Goal: Check status: Check status

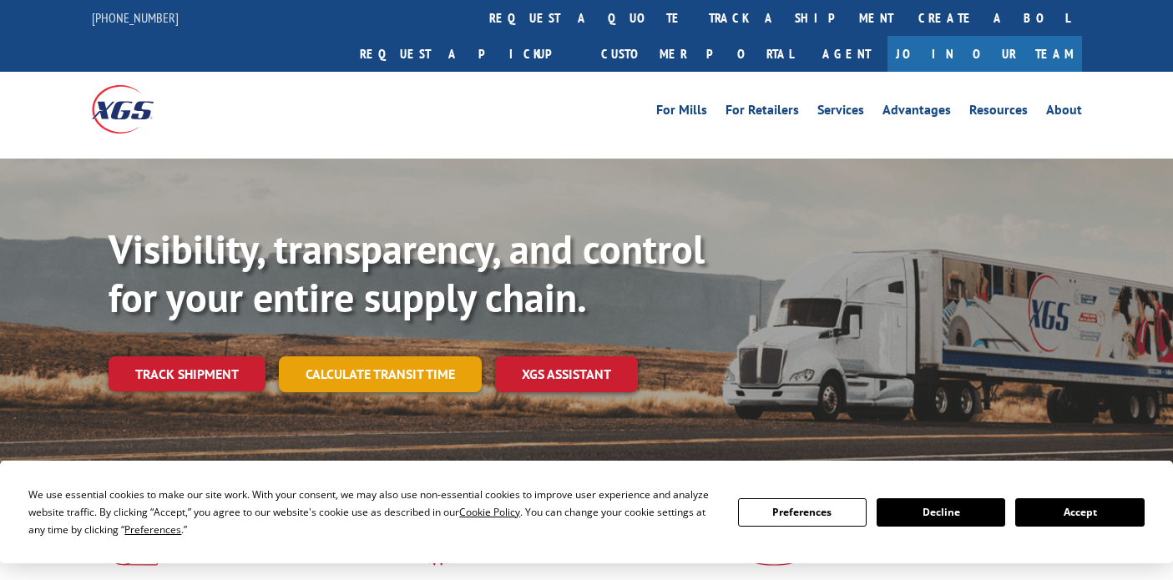
click at [352, 357] on link "Calculate transit time" at bounding box center [380, 375] width 203 height 36
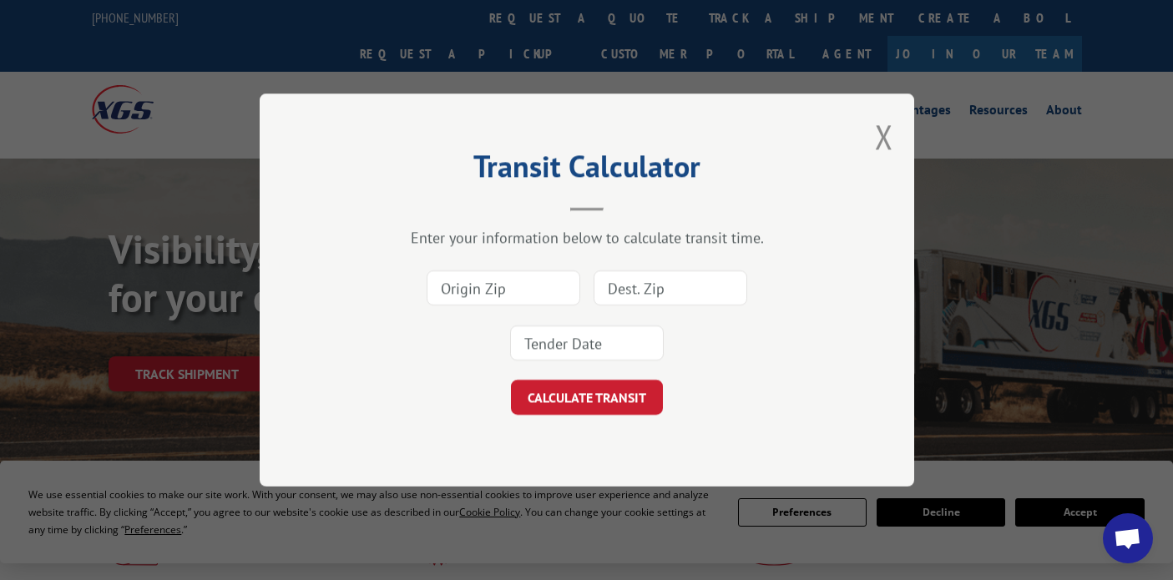
click at [868, 155] on div "Transit Calculator Enter your information below to calculate transit time. CALC…" at bounding box center [587, 290] width 655 height 393
click at [882, 144] on button "Close modal" at bounding box center [884, 136] width 18 height 44
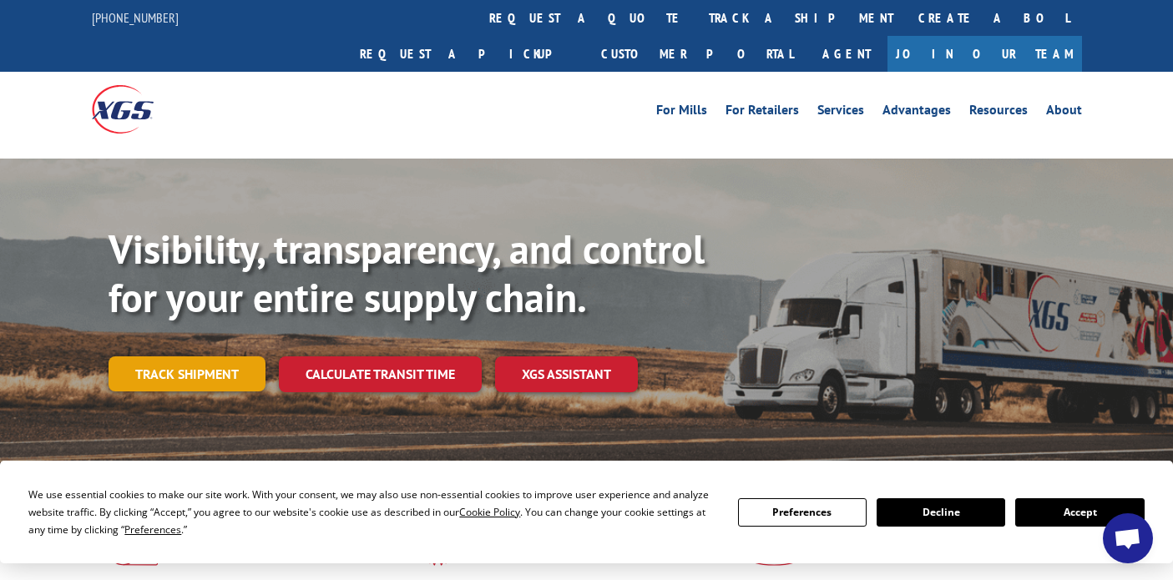
click at [187, 357] on link "Track shipment" at bounding box center [187, 374] width 157 height 35
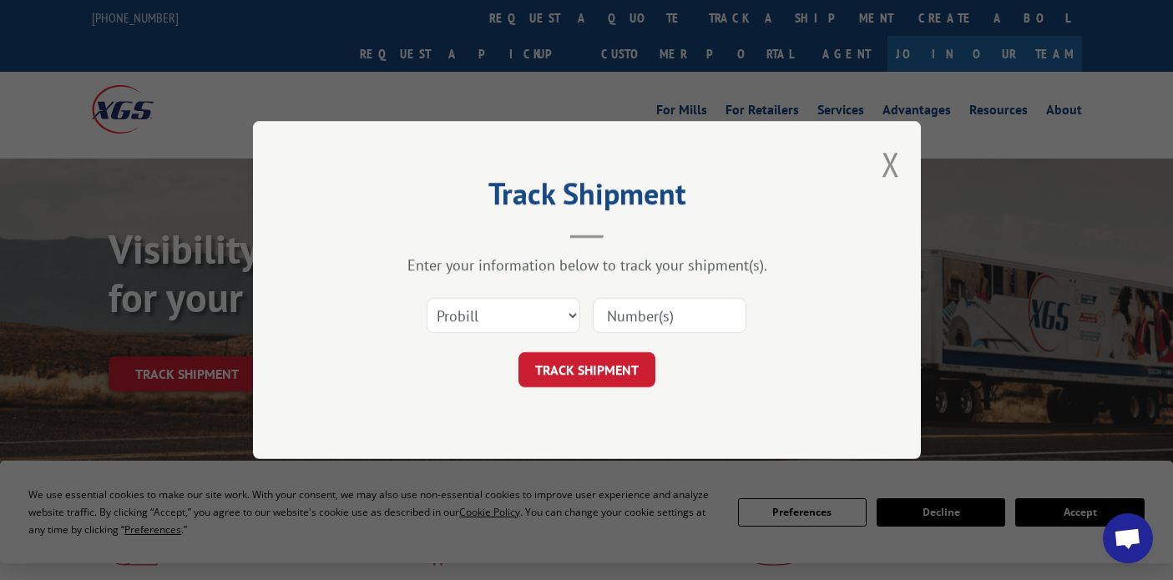
click at [621, 317] on input at bounding box center [670, 315] width 154 height 35
paste input "17637934"
type input "17637934"
click at [569, 374] on button "TRACK SHIPMENT" at bounding box center [587, 369] width 137 height 35
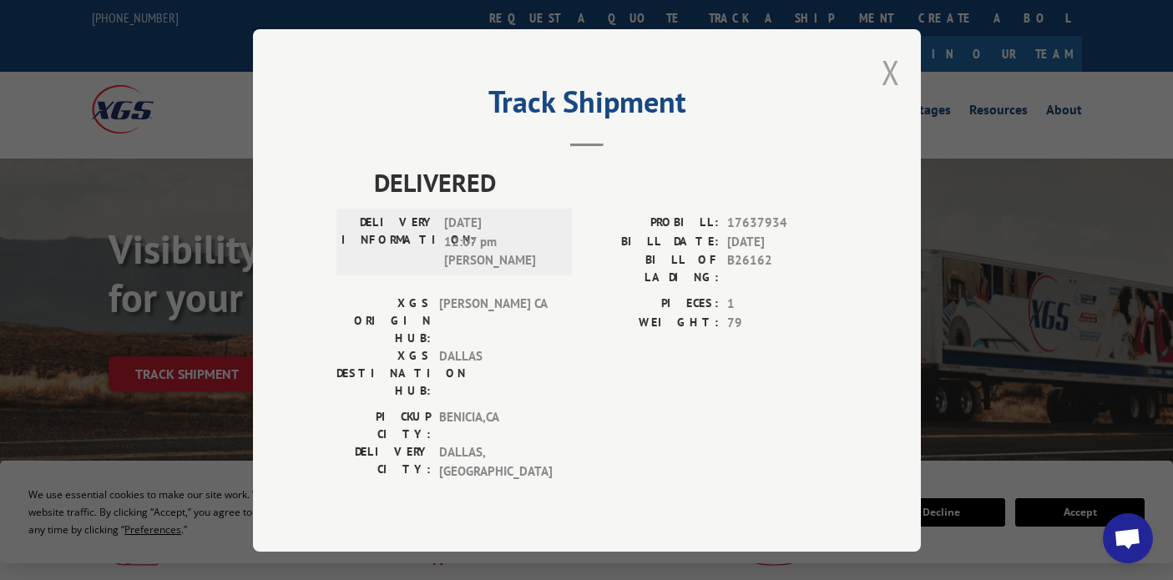
click at [889, 86] on button "Close modal" at bounding box center [891, 72] width 18 height 44
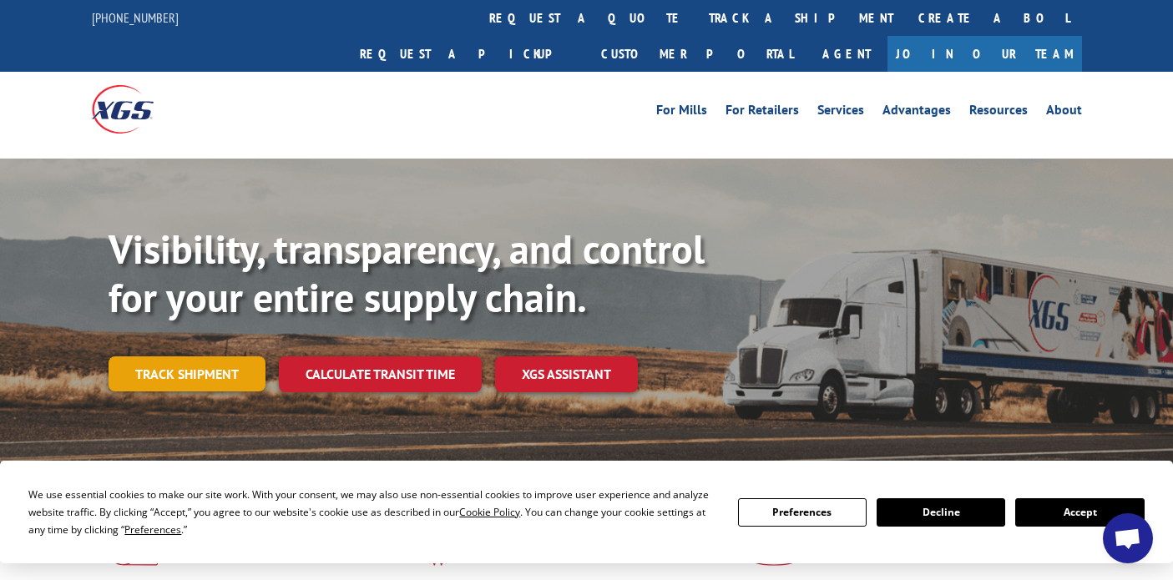
click at [205, 357] on link "Track shipment" at bounding box center [187, 374] width 157 height 35
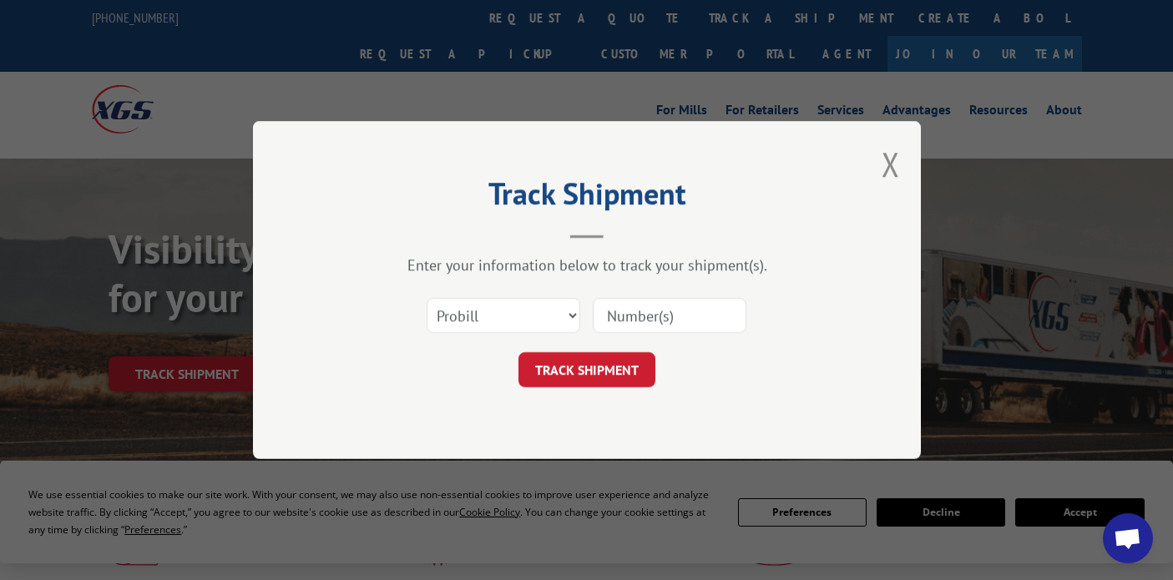
click at [622, 333] on div at bounding box center [670, 315] width 154 height 38
paste input "17691942"
type input "17691942"
click at [599, 371] on button "TRACK SHIPMENT" at bounding box center [587, 369] width 137 height 35
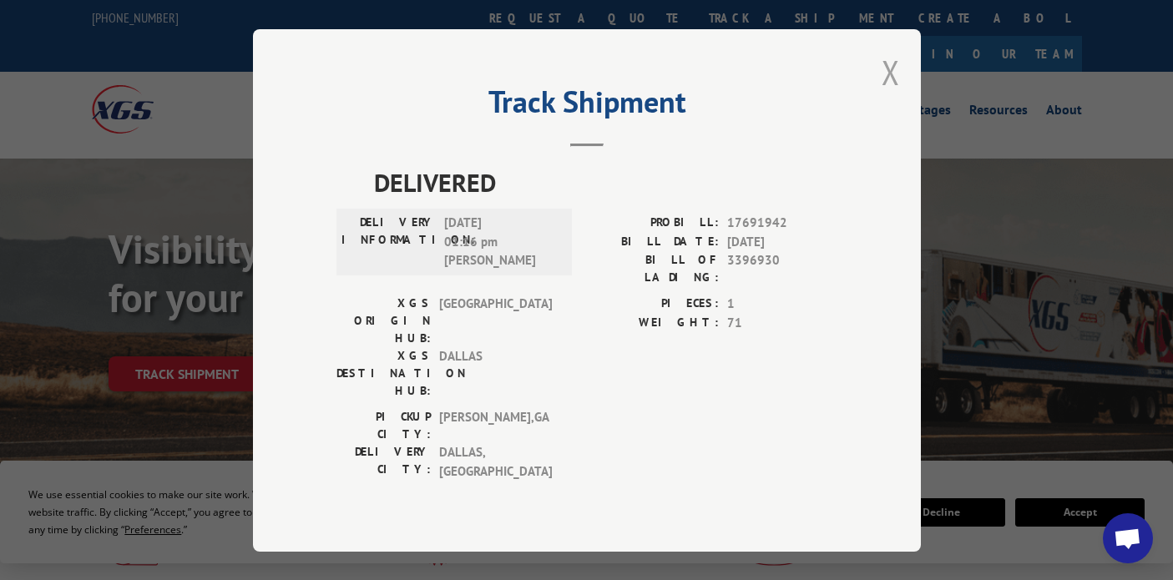
click at [896, 87] on button "Close modal" at bounding box center [891, 72] width 18 height 44
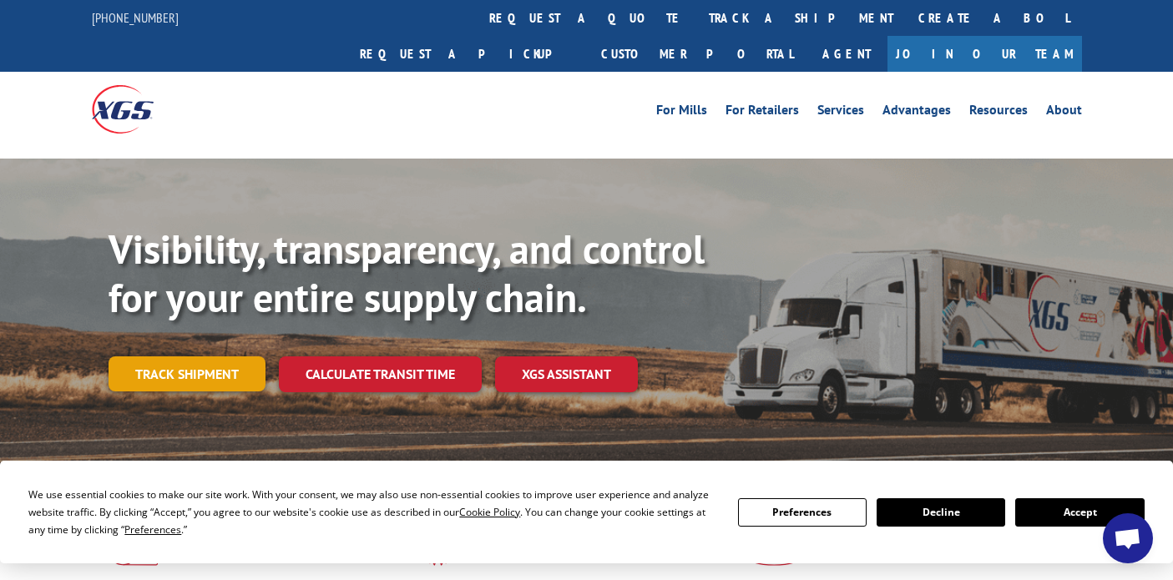
click at [199, 357] on link "Track shipment" at bounding box center [187, 374] width 157 height 35
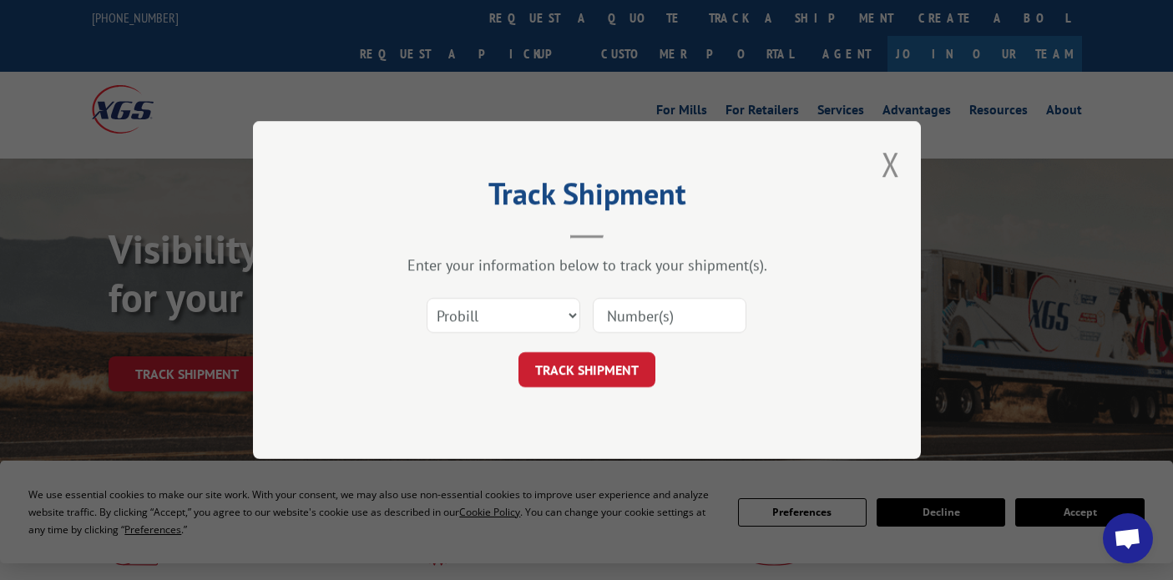
click at [650, 325] on input at bounding box center [670, 315] width 154 height 35
paste input "17690026"
type input "17690026"
click at [605, 375] on button "TRACK SHIPMENT" at bounding box center [587, 369] width 137 height 35
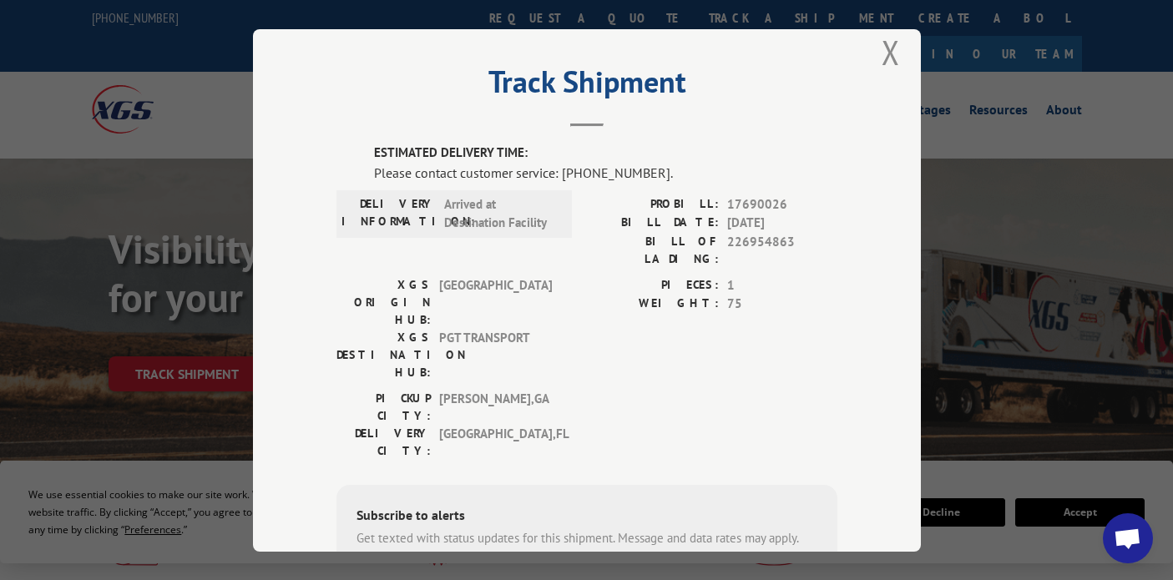
scroll to position [51, 0]
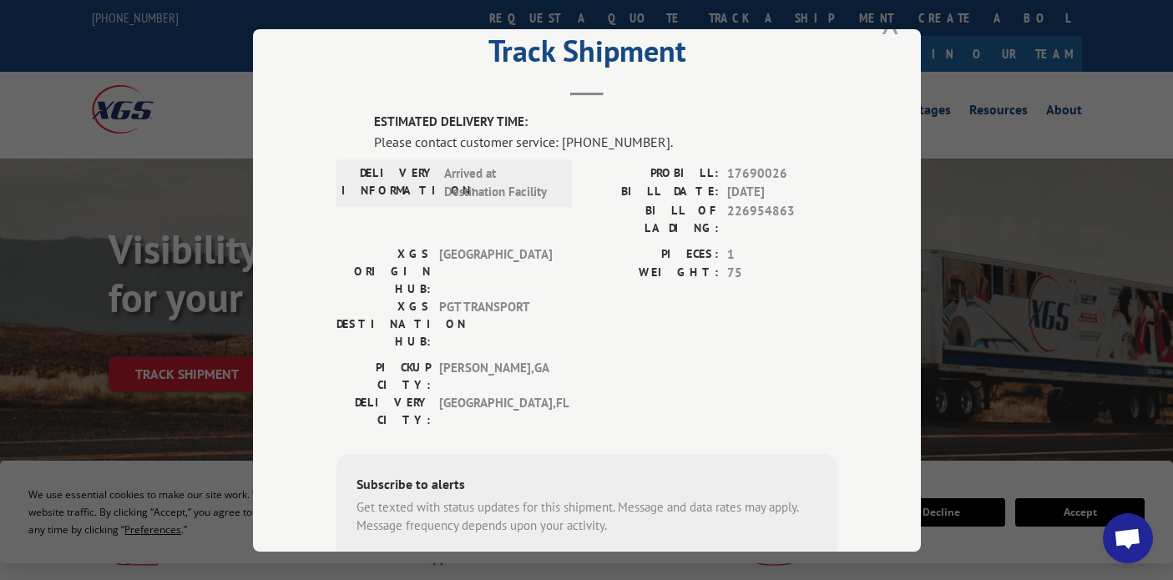
click at [887, 38] on button "Close modal" at bounding box center [891, 21] width 18 height 44
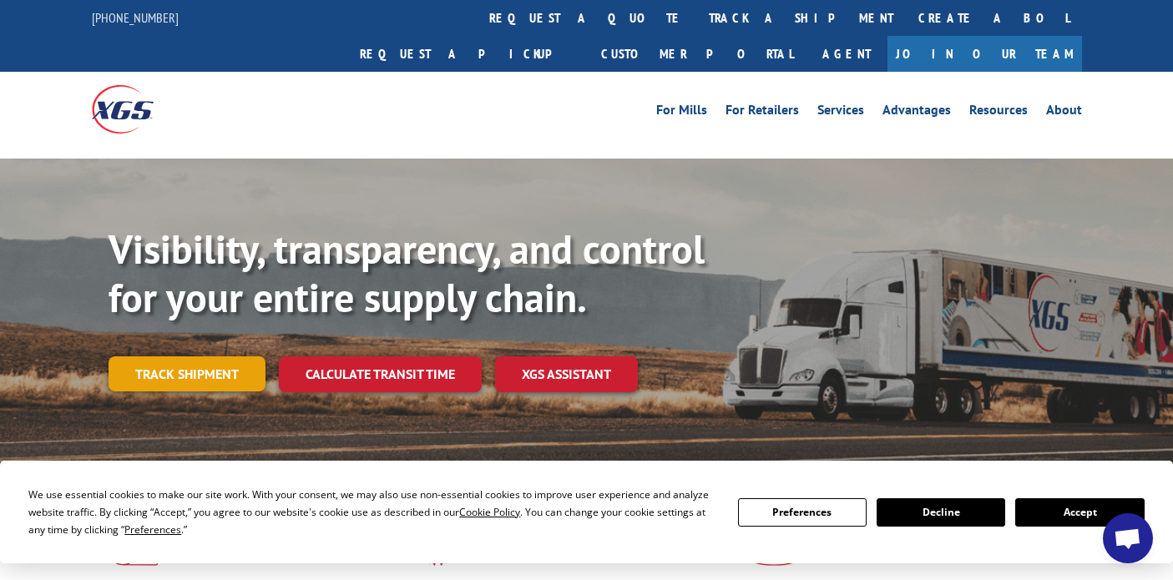
click at [133, 357] on link "Track shipment" at bounding box center [187, 374] width 157 height 35
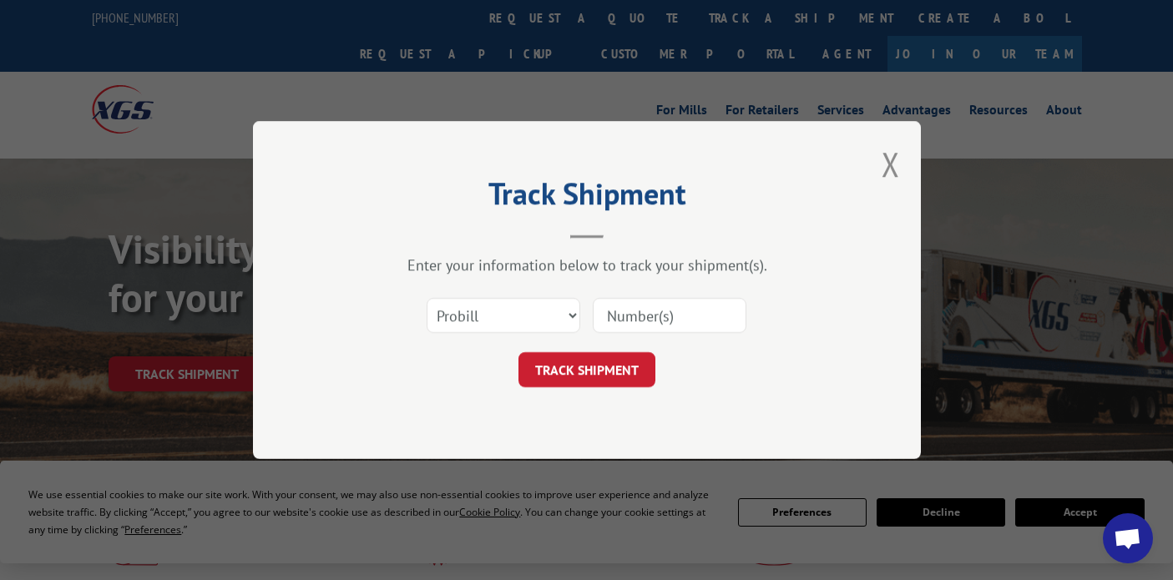
click at [619, 304] on input at bounding box center [670, 315] width 154 height 35
paste input "129535745"
type input "129535745"
click at [574, 374] on button "TRACK SHIPMENT" at bounding box center [587, 369] width 137 height 35
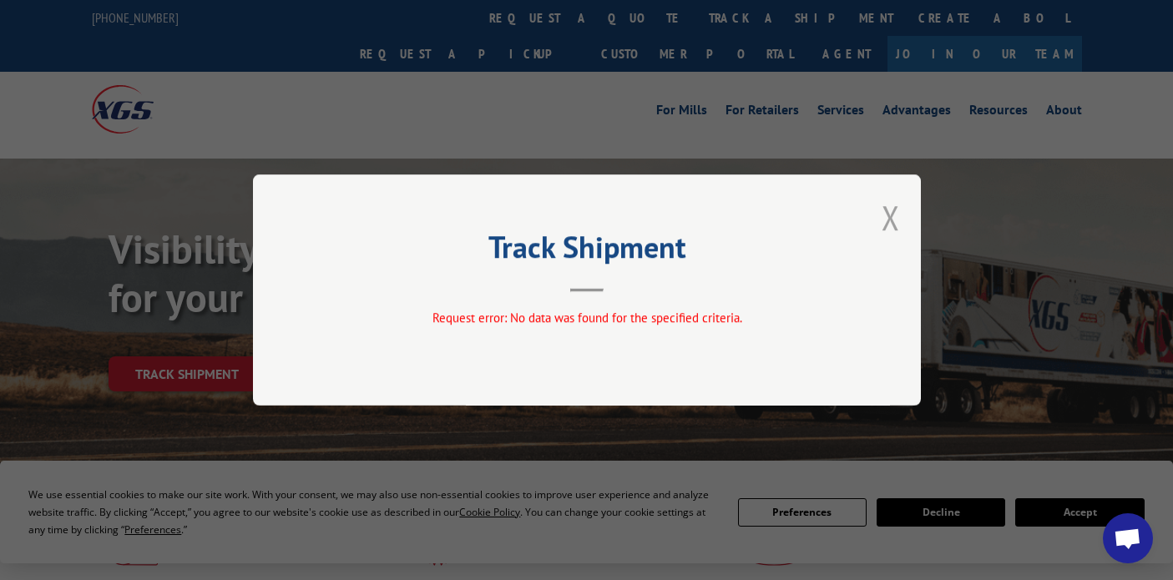
click at [893, 214] on button "Close modal" at bounding box center [891, 217] width 18 height 44
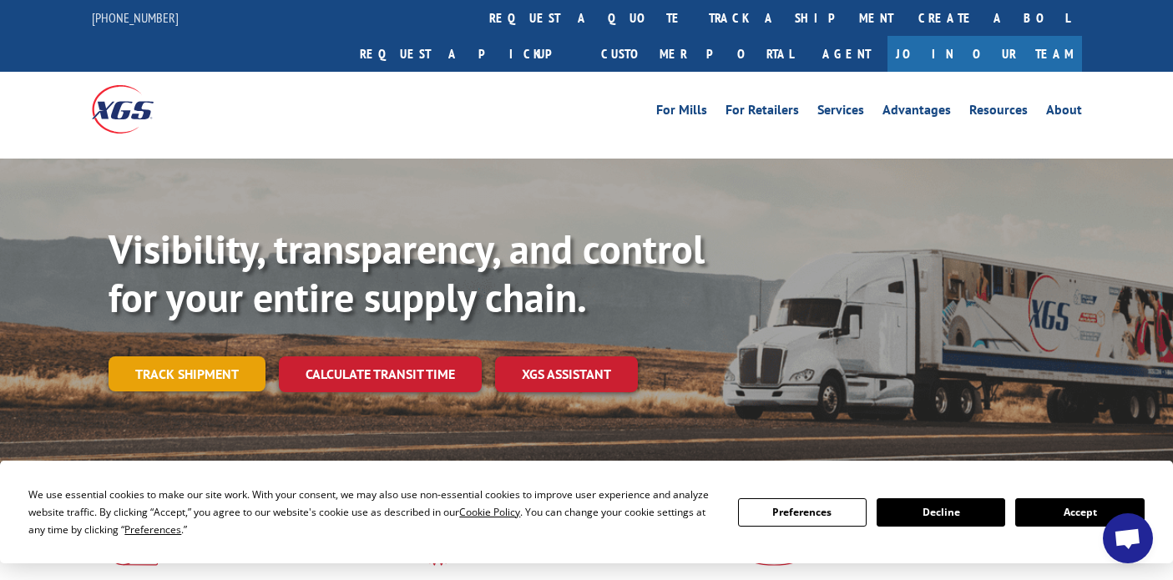
click at [229, 357] on link "Track shipment" at bounding box center [187, 374] width 157 height 35
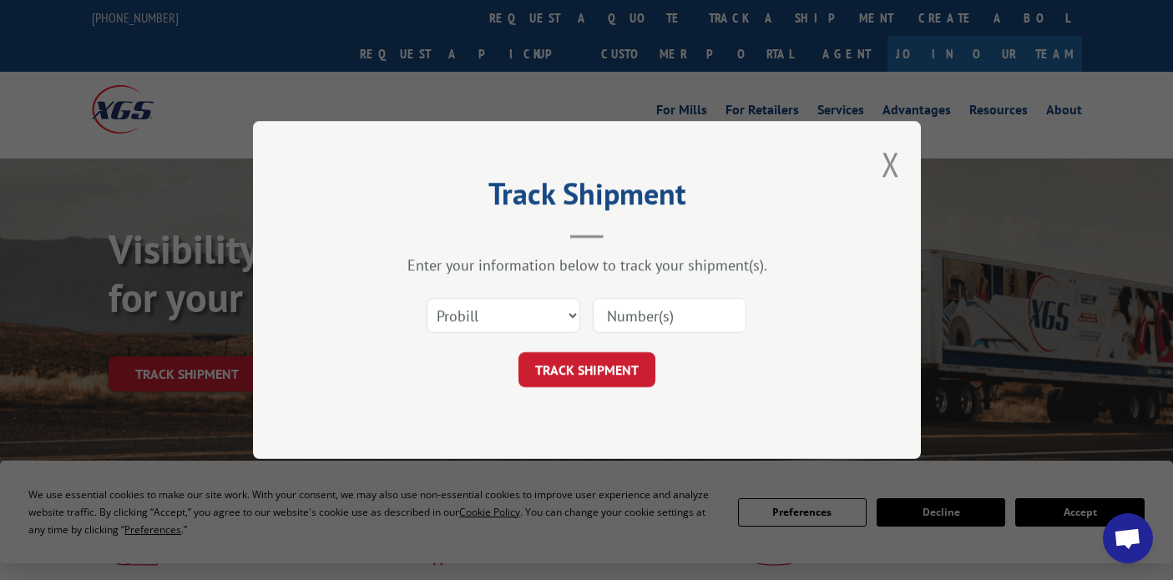
click at [628, 324] on input at bounding box center [670, 315] width 154 height 35
paste input "129535745"
click at [609, 318] on input "129535745" at bounding box center [670, 315] width 154 height 35
type input "129535745"
click at [629, 363] on button "TRACK SHIPMENT" at bounding box center [587, 369] width 137 height 35
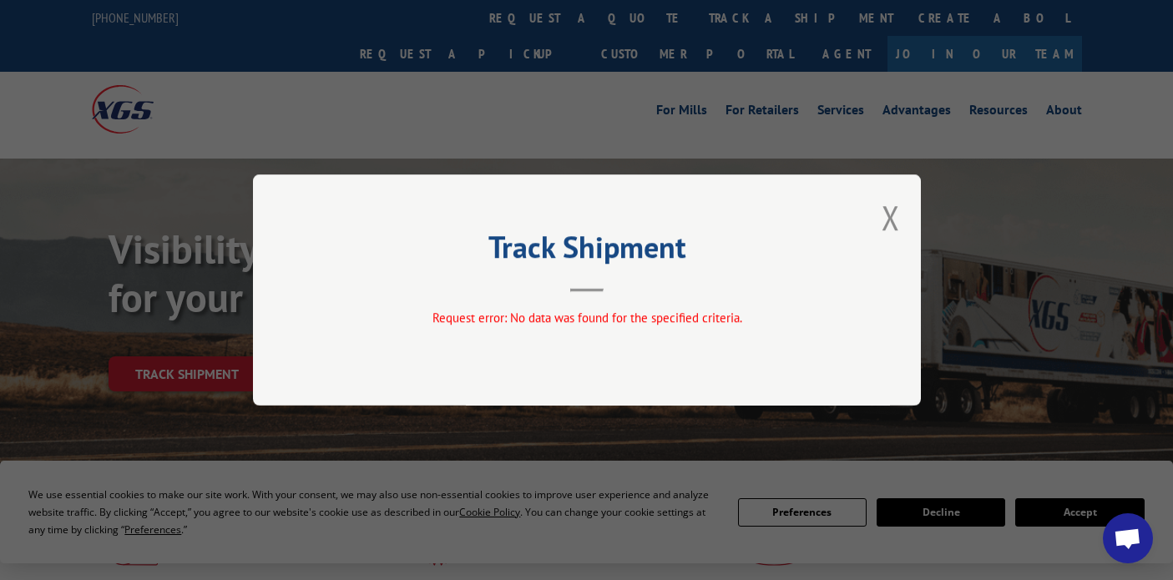
click at [878, 213] on div "Track Shipment Request error: No data was found for the specified criteria." at bounding box center [587, 290] width 668 height 231
click at [883, 213] on button "Close modal" at bounding box center [891, 217] width 18 height 44
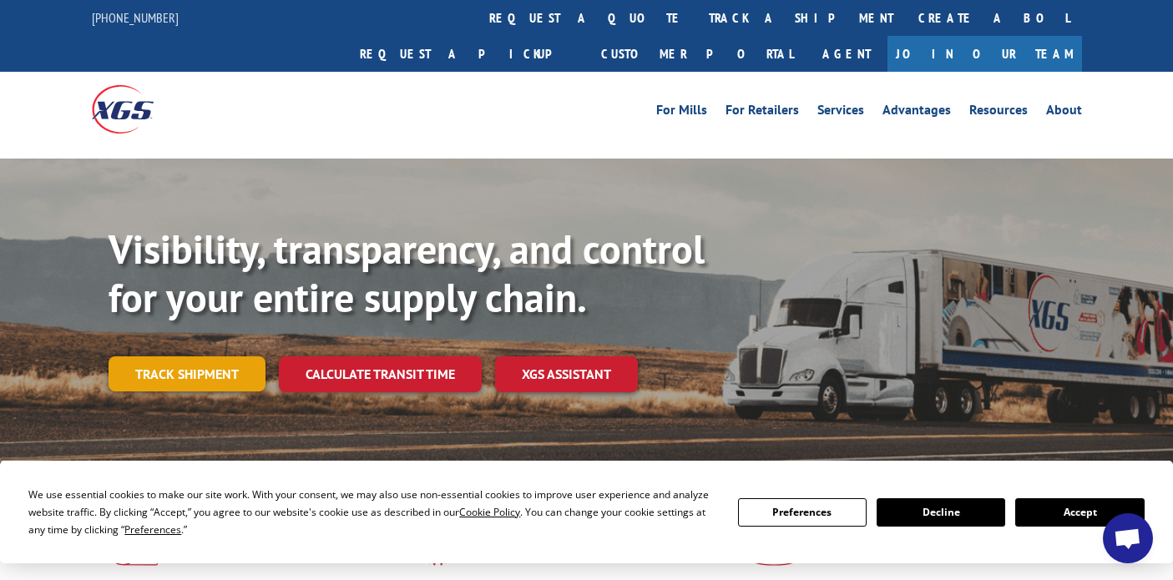
click at [225, 357] on link "Track shipment" at bounding box center [187, 374] width 157 height 35
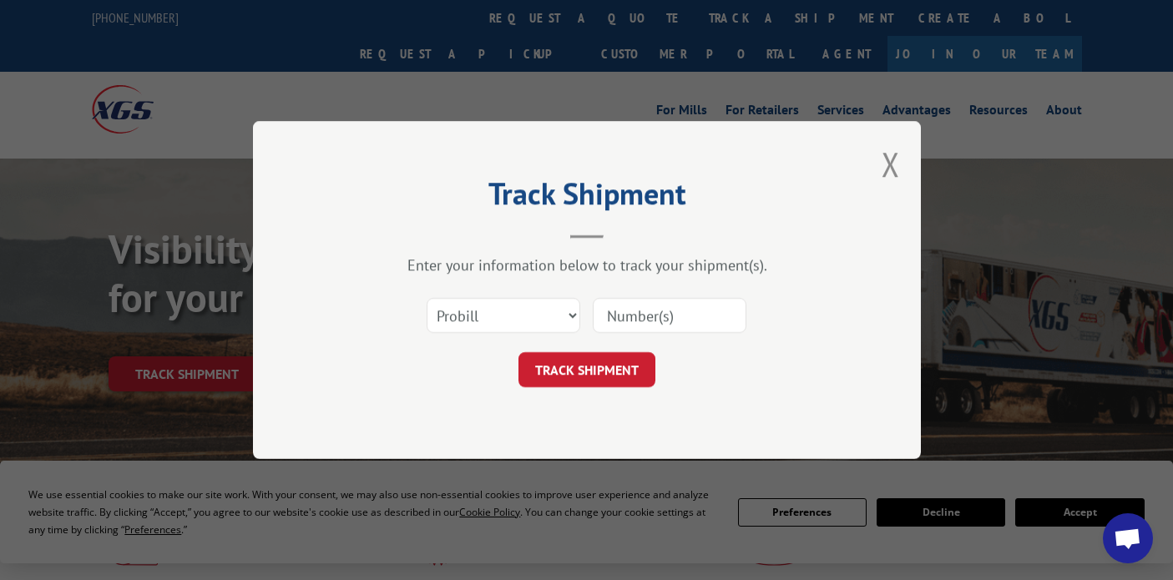
click at [691, 324] on input at bounding box center [670, 315] width 154 height 35
paste input "129535745"
type input "129535745"
click at [606, 376] on button "TRACK SHIPMENT" at bounding box center [587, 369] width 137 height 35
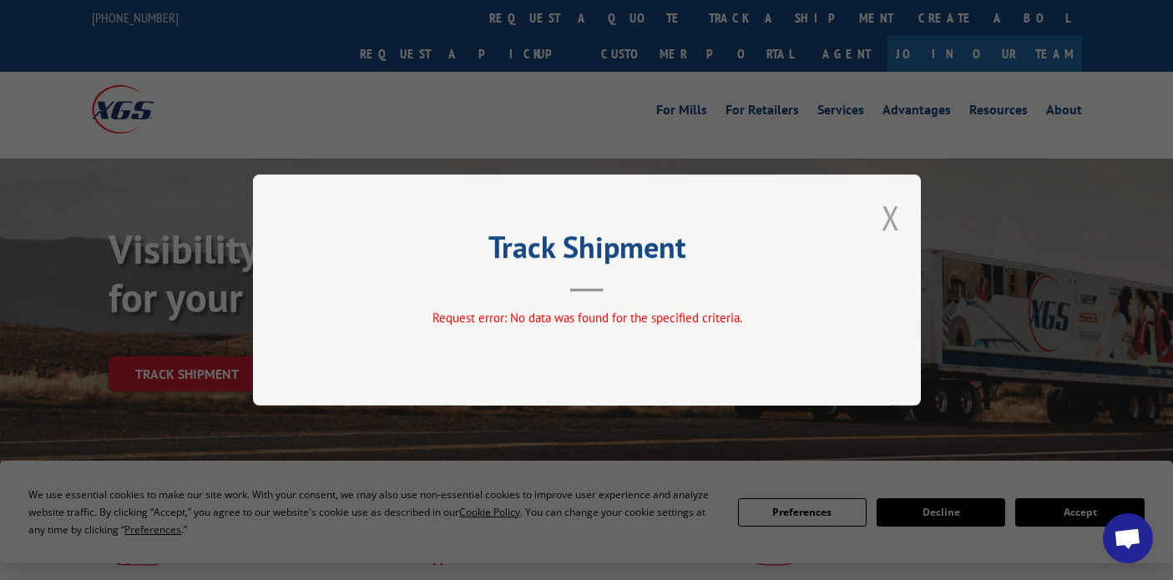
click at [895, 215] on button "Close modal" at bounding box center [891, 217] width 18 height 44
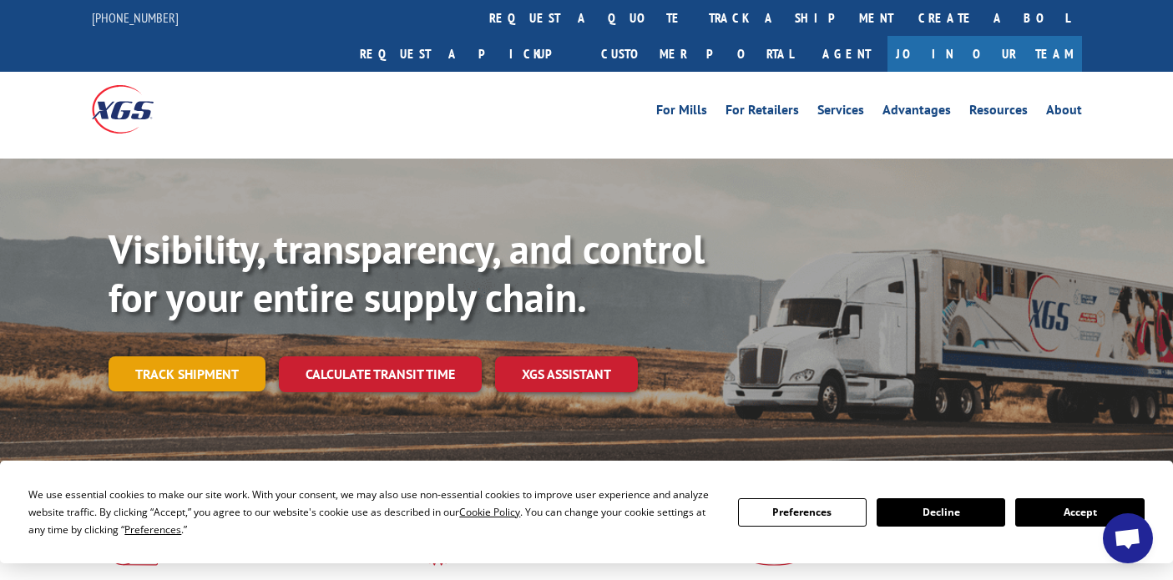
click at [257, 357] on link "Track shipment" at bounding box center [187, 374] width 157 height 35
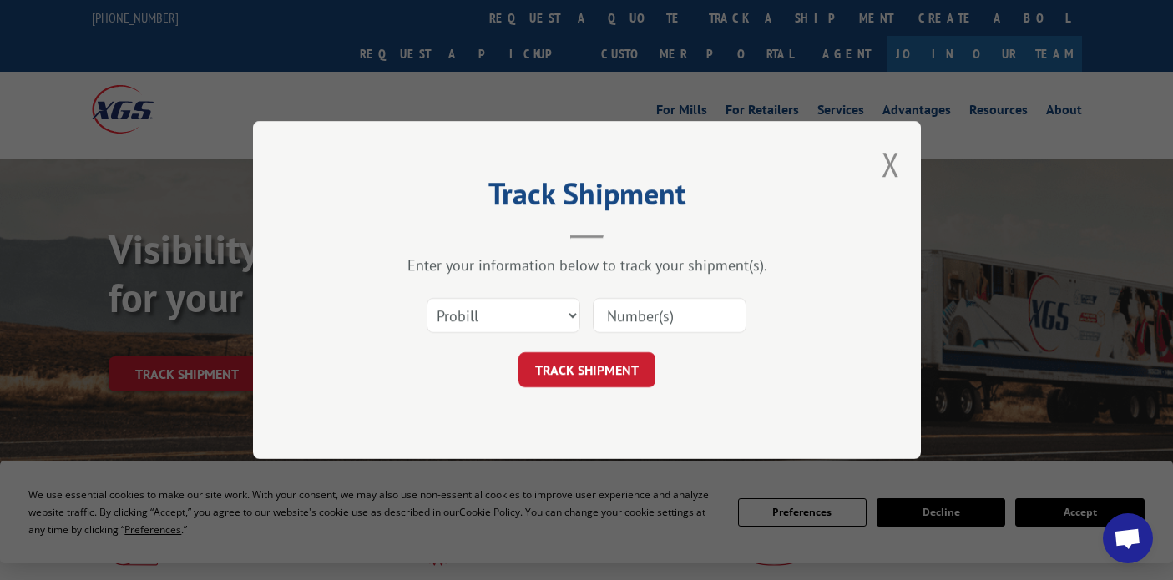
click at [693, 318] on input at bounding box center [670, 315] width 154 height 35
paste input "129535745"
type input "129535745"
click at [625, 364] on button "TRACK SHIPMENT" at bounding box center [587, 369] width 137 height 35
